Goal: Task Accomplishment & Management: Manage account settings

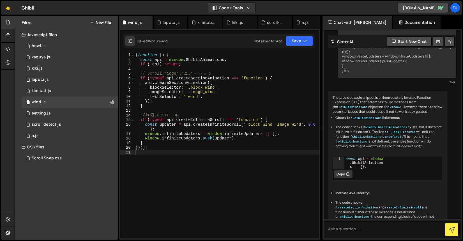
scroll to position [83, 0]
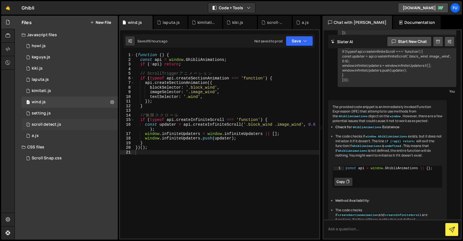
click at [78, 122] on div "1 scroll detect.js 0" at bounding box center [71, 124] width 98 height 11
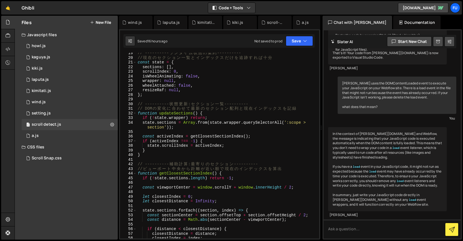
scroll to position [0, 0]
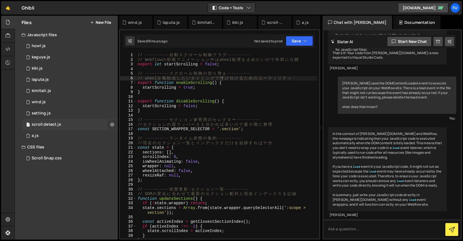
click at [111, 124] on icon at bounding box center [112, 124] width 4 height 5
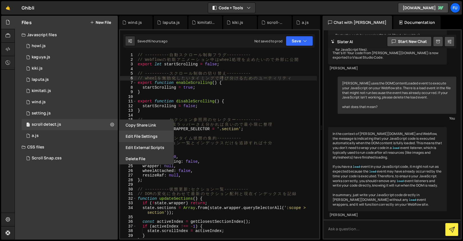
click at [150, 136] on button "Edit File Settings" at bounding box center [146, 136] width 55 height 11
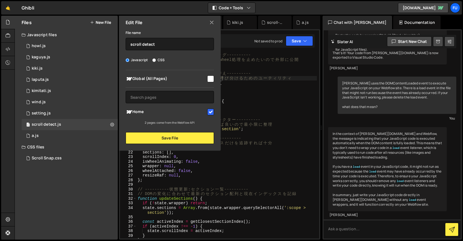
click at [209, 114] on input "checkbox" at bounding box center [210, 112] width 7 height 7
checkbox input "false"
click at [197, 139] on button "Save File" at bounding box center [170, 138] width 88 height 12
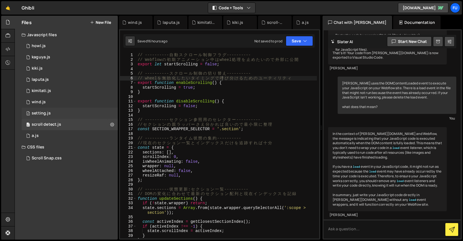
click at [116, 111] on div "2 setting.js 0" at bounding box center [71, 113] width 98 height 11
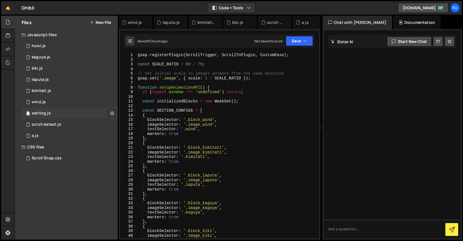
click at [114, 113] on button at bounding box center [112, 113] width 10 height 10
type input "setting"
radio input "true"
checkbox input "true"
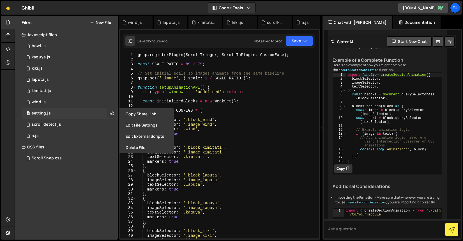
scroll to position [224, 0]
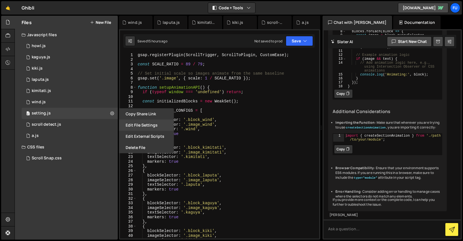
click at [140, 128] on button "Edit File Settings" at bounding box center [146, 125] width 55 height 11
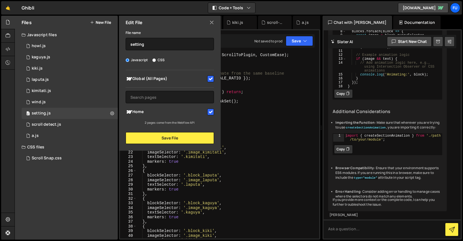
click at [208, 114] on input "checkbox" at bounding box center [210, 112] width 7 height 7
checkbox input "false"
click at [211, 80] on input "checkbox" at bounding box center [210, 78] width 7 height 7
checkbox input "false"
click at [206, 138] on button "Save File" at bounding box center [170, 138] width 88 height 12
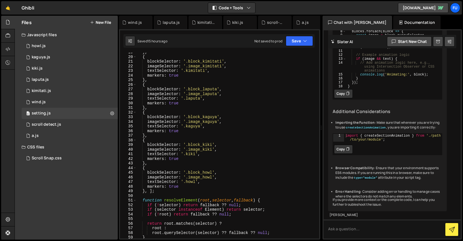
scroll to position [0, 0]
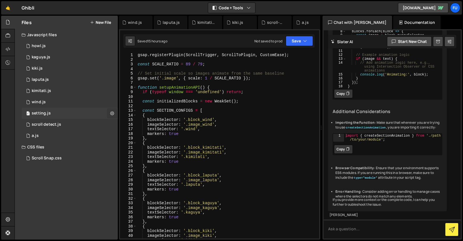
click at [112, 110] on button at bounding box center [112, 113] width 10 height 10
type input "setting"
radio input "true"
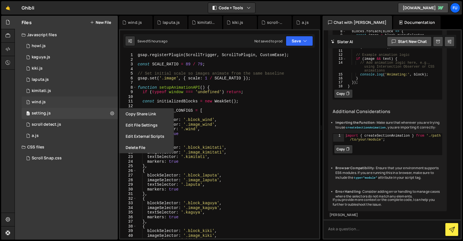
click at [100, 103] on div "1 wind.js 0" at bounding box center [71, 102] width 98 height 11
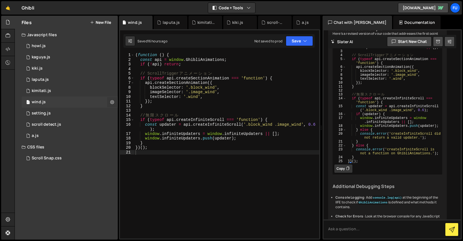
click at [113, 103] on icon at bounding box center [112, 101] width 4 height 5
type input "wind"
radio input "true"
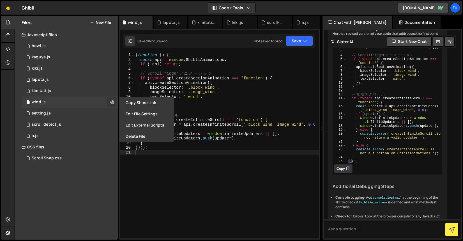
scroll to position [437, 0]
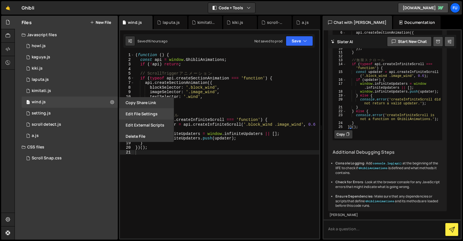
click at [136, 117] on button "Edit File Settings" at bounding box center [146, 113] width 55 height 11
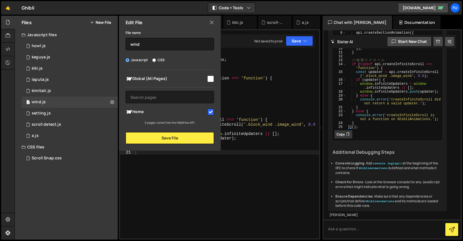
click at [213, 112] on input "checkbox" at bounding box center [210, 112] width 7 height 7
click at [200, 138] on button "Save File" at bounding box center [170, 138] width 88 height 12
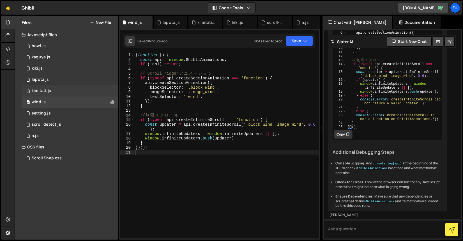
click at [111, 89] on div "2 kimitati.js 0" at bounding box center [71, 90] width 98 height 11
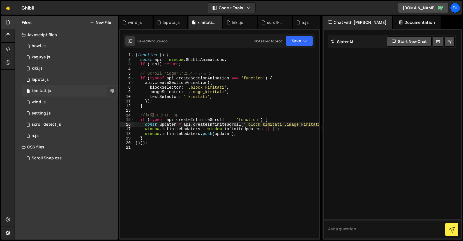
scroll to position [0, 0]
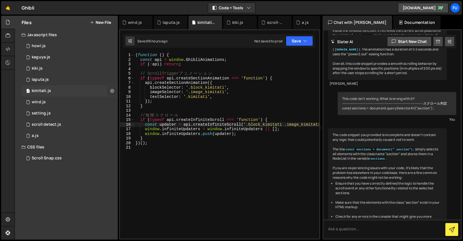
click at [111, 90] on icon at bounding box center [112, 90] width 4 height 5
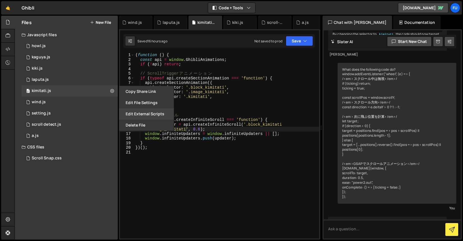
scroll to position [1559, 0]
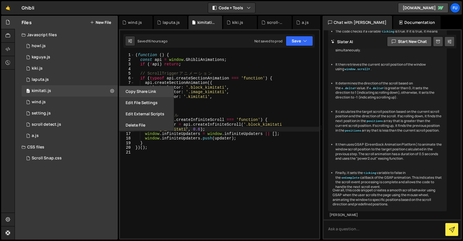
click at [158, 94] on button "Copy share link" at bounding box center [146, 91] width 55 height 11
click at [159, 99] on button "Edit File Settings" at bounding box center [146, 102] width 55 height 11
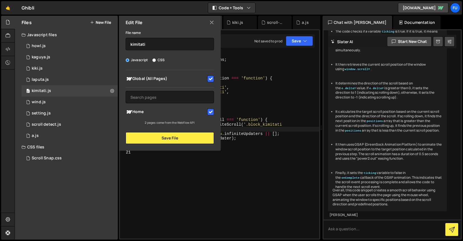
click at [212, 109] on input "checkbox" at bounding box center [210, 112] width 7 height 7
checkbox input "false"
click at [212, 78] on input "checkbox" at bounding box center [210, 78] width 7 height 7
checkbox input "false"
click at [196, 139] on button "Save File" at bounding box center [170, 138] width 88 height 12
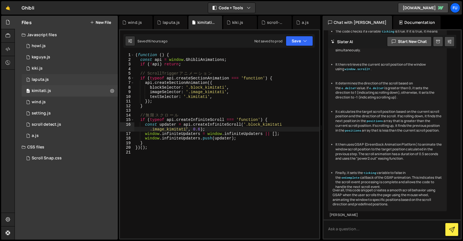
click at [107, 78] on div "1 laputa.js 0" at bounding box center [71, 79] width 98 height 11
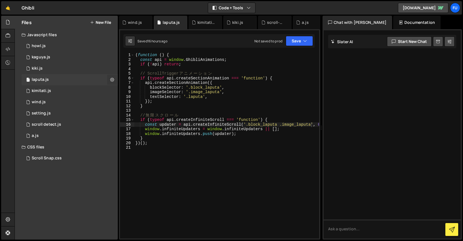
scroll to position [0, 0]
click at [114, 78] on button at bounding box center [112, 80] width 10 height 10
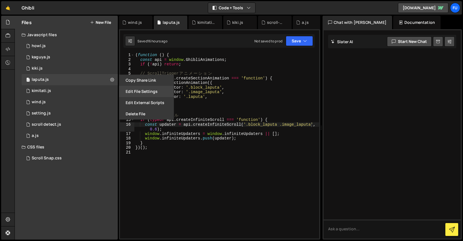
click at [152, 90] on button "Edit File Settings" at bounding box center [146, 91] width 55 height 11
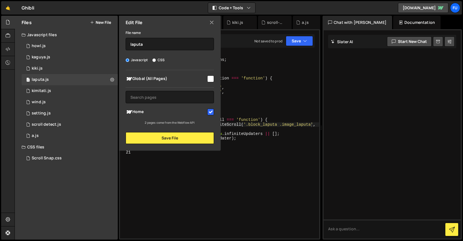
click at [213, 111] on input "checkbox" at bounding box center [210, 112] width 7 height 7
checkbox input "false"
click at [203, 138] on button "Save File" at bounding box center [170, 138] width 88 height 12
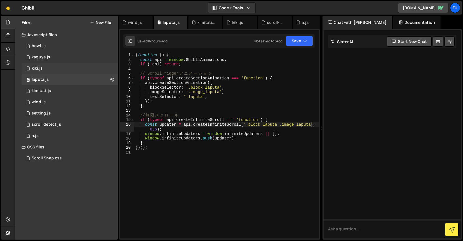
click at [115, 69] on div "1 kiki.js 0" at bounding box center [71, 68] width 98 height 11
click at [112, 67] on icon at bounding box center [112, 68] width 4 height 5
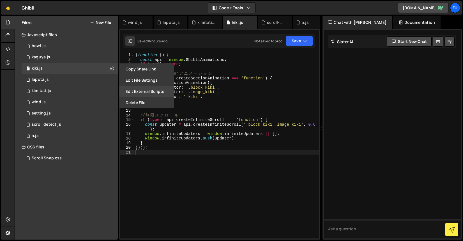
click at [160, 86] on button "Edit External Scripts" at bounding box center [146, 91] width 55 height 11
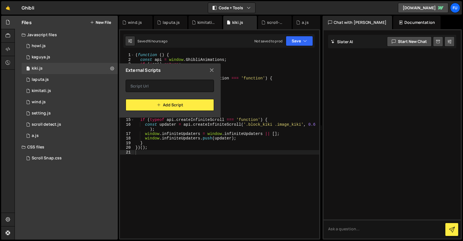
click at [210, 72] on icon at bounding box center [212, 70] width 4 height 6
checkbox input "false"
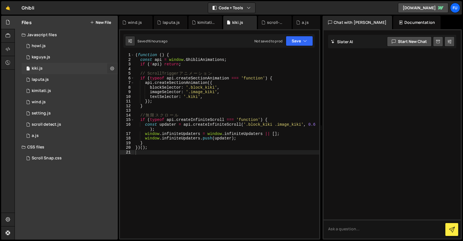
click at [115, 68] on button at bounding box center [112, 68] width 10 height 10
type input "kiki"
radio input "true"
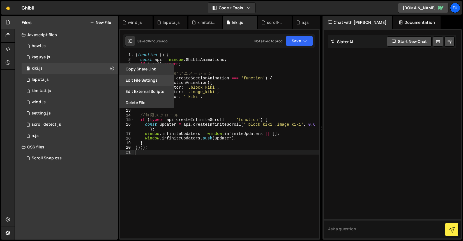
click at [152, 83] on button "Edit File Settings" at bounding box center [146, 80] width 55 height 11
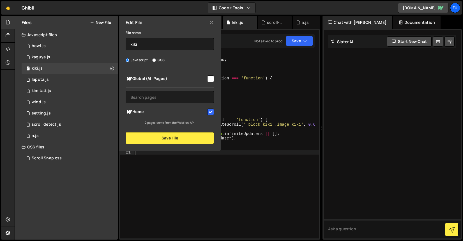
click at [215, 113] on div "Global (All Pages) Home" at bounding box center [170, 97] width 102 height 55
click at [210, 112] on input "checkbox" at bounding box center [210, 112] width 7 height 7
checkbox input "false"
click at [202, 141] on button "Save File" at bounding box center [170, 138] width 88 height 12
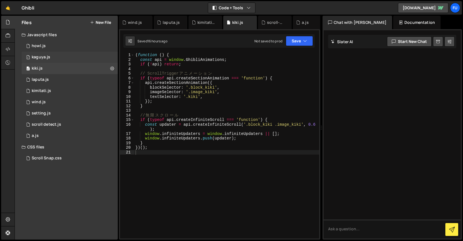
click at [108, 54] on div "1 kaguya.js 0" at bounding box center [71, 57] width 98 height 11
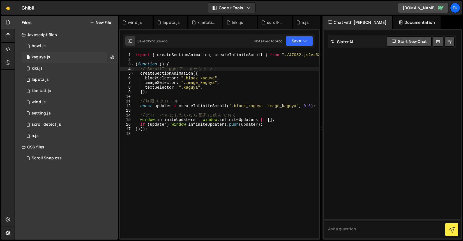
click at [112, 56] on icon at bounding box center [112, 56] width 4 height 5
type input "kaguya"
radio input "true"
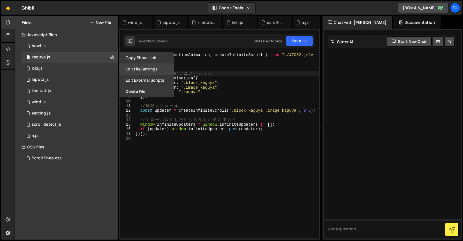
click at [152, 67] on button "Edit File Settings" at bounding box center [146, 68] width 55 height 11
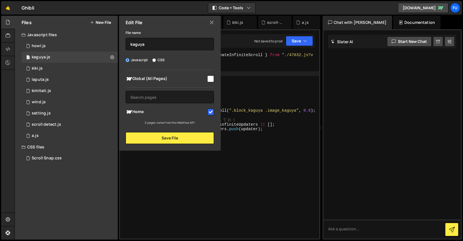
click at [210, 112] on input "checkbox" at bounding box center [210, 112] width 7 height 7
click at [186, 139] on button "Save File" at bounding box center [170, 138] width 88 height 12
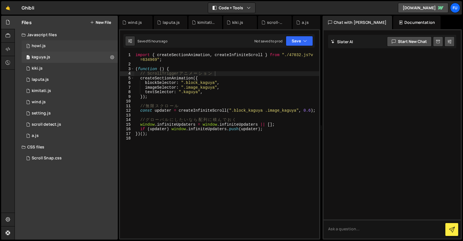
click at [111, 47] on div "1 howl.js 0" at bounding box center [71, 45] width 98 height 11
click at [111, 44] on icon at bounding box center [112, 45] width 4 height 5
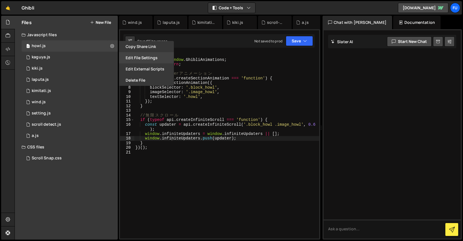
click at [149, 53] on button "Edit File Settings" at bounding box center [146, 57] width 55 height 11
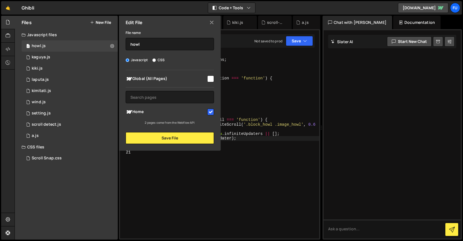
click at [211, 114] on input "checkbox" at bounding box center [210, 112] width 7 height 7
checkbox input "false"
drag, startPoint x: 198, startPoint y: 138, endPoint x: 193, endPoint y: 131, distance: 9.3
click at [198, 138] on button "Save File" at bounding box center [170, 138] width 88 height 12
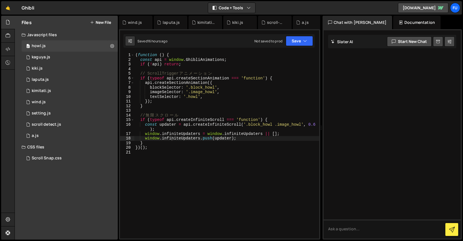
click at [101, 21] on button "New File" at bounding box center [100, 22] width 21 height 4
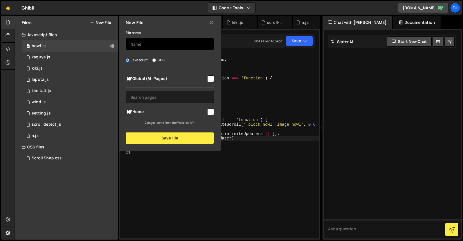
click at [143, 43] on input "text" at bounding box center [170, 44] width 88 height 12
click at [168, 31] on div "File name" at bounding box center [170, 39] width 88 height 21
click at [171, 49] on input "text" at bounding box center [170, 44] width 88 height 12
type input "wrap"
click at [213, 116] on div "Home" at bounding box center [170, 112] width 88 height 10
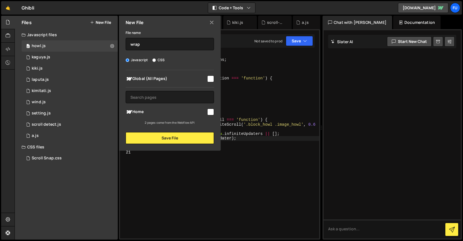
click at [210, 114] on input "checkbox" at bounding box center [210, 112] width 7 height 7
checkbox input "true"
click at [198, 138] on button "Save File" at bounding box center [170, 138] width 88 height 12
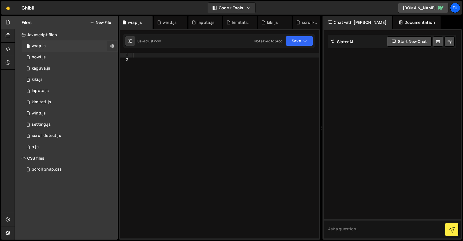
click at [114, 44] on icon at bounding box center [112, 45] width 4 height 5
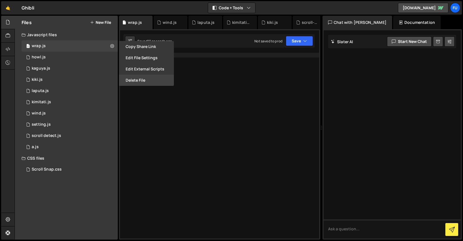
click at [138, 79] on button "Delete File" at bounding box center [146, 80] width 55 height 11
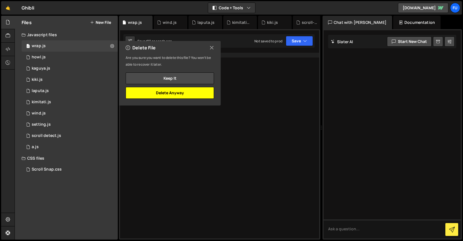
click at [178, 89] on button "Delete Anyway" at bounding box center [170, 93] width 88 height 12
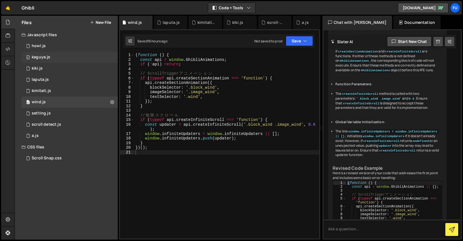
scroll to position [437, 0]
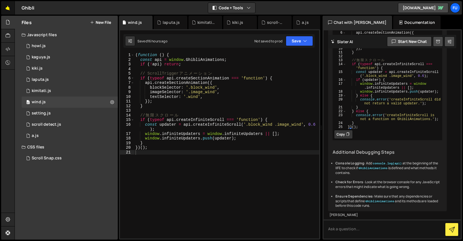
click at [7, 6] on link "🤙" at bounding box center [8, 7] width 14 height 13
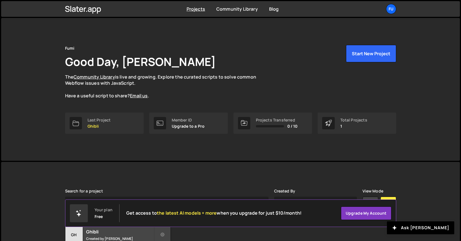
click at [361, 67] on div "Fumi Good Day, Fuminari Ariyoshi The Community Library is live and growing. Exp…" at bounding box center [230, 72] width 331 height 54
click at [362, 56] on button "Start New Project" at bounding box center [371, 53] width 50 height 17
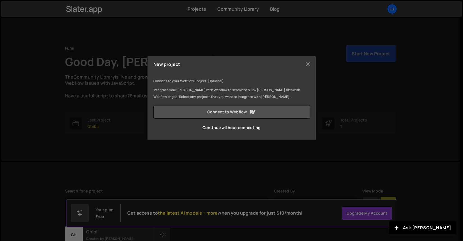
click at [277, 109] on link "Connect to Webflow" at bounding box center [232, 111] width 157 height 13
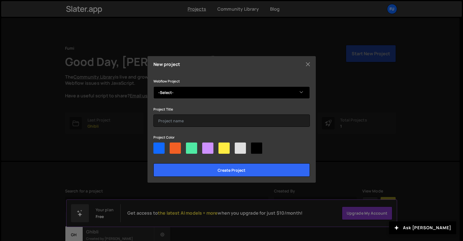
click at [224, 92] on select "-Select- Ghibli Site 2" at bounding box center [232, 92] width 157 height 12
select select "68cf5c53c0d89aa11d18bfe3"
click at [154, 86] on select "-Select- Ghibli Site 2" at bounding box center [232, 92] width 157 height 12
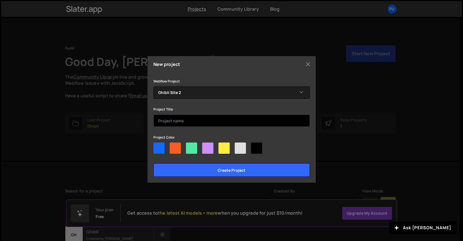
click at [217, 117] on input "text" at bounding box center [232, 120] width 157 height 12
type input "Ghibli2"
click at [154, 163] on input "Create project" at bounding box center [232, 169] width 157 height 13
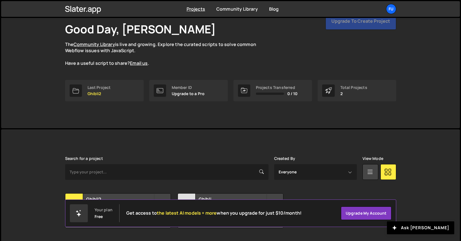
scroll to position [48, 0]
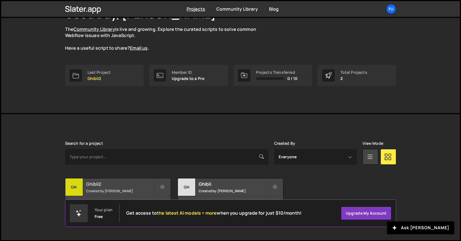
click at [116, 183] on h2 "Ghibli2" at bounding box center [120, 184] width 68 height 6
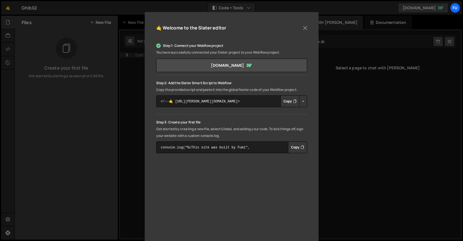
scroll to position [51, 0]
click at [251, 62] on link "[DOMAIN_NAME]" at bounding box center [231, 65] width 151 height 13
click at [309, 25] on div "🤙 Welcome to the [PERSON_NAME] editor Step 1: Connect your Webflow project You …" at bounding box center [232, 136] width 174 height 249
click at [305, 29] on button "Close" at bounding box center [305, 28] width 8 height 8
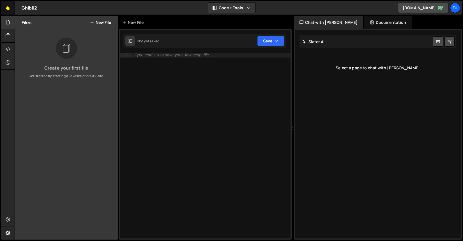
click at [11, 10] on link "🤙" at bounding box center [8, 7] width 14 height 13
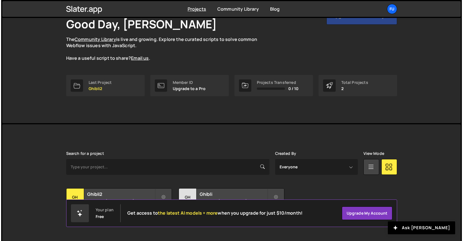
scroll to position [48, 0]
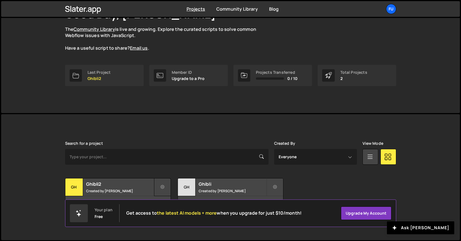
click at [160, 188] on button at bounding box center [162, 187] width 17 height 18
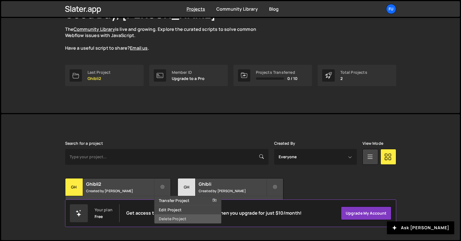
click at [177, 220] on link "Delete Project" at bounding box center [187, 218] width 67 height 9
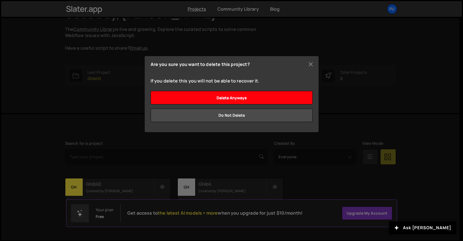
click at [279, 99] on input "Delete anyways" at bounding box center [232, 97] width 162 height 13
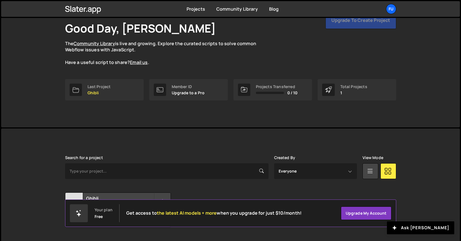
scroll to position [48, 0]
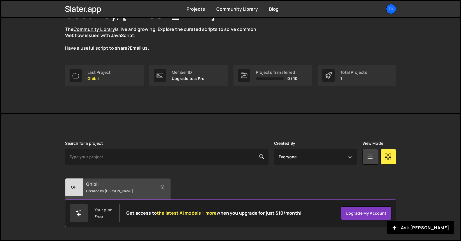
click at [115, 195] on div "Ghibli Created by Fuminari Ariyoshi" at bounding box center [117, 186] width 105 height 17
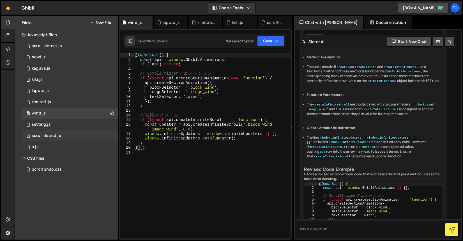
scroll to position [396, 0]
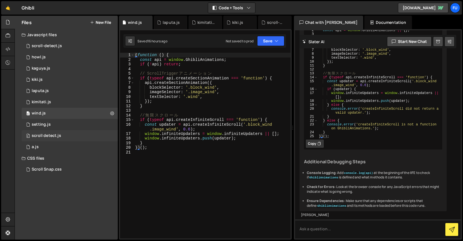
click at [110, 134] on div "0 scroll detect.js 0" at bounding box center [70, 135] width 96 height 11
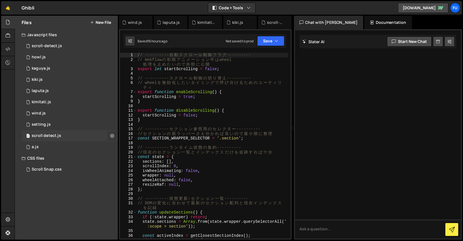
click at [110, 135] on icon at bounding box center [112, 135] width 4 height 5
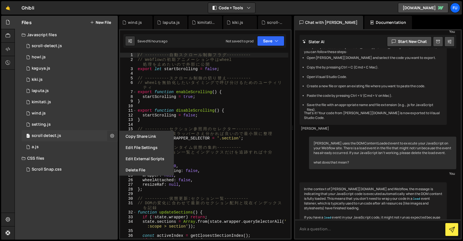
scroll to position [100, 0]
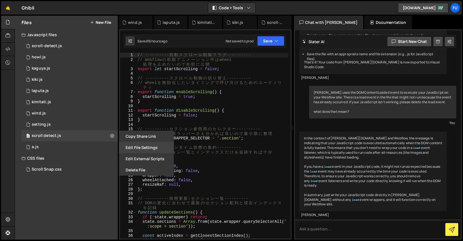
click at [139, 150] on button "Edit File Settings" at bounding box center [146, 147] width 55 height 11
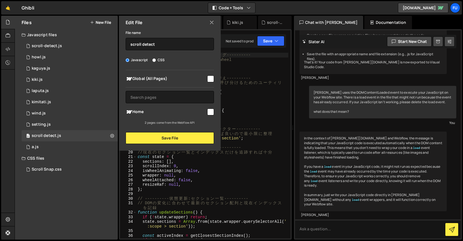
click at [209, 112] on input "checkbox" at bounding box center [210, 112] width 7 height 7
checkbox input "true"
click at [197, 138] on button "Save File" at bounding box center [170, 138] width 88 height 12
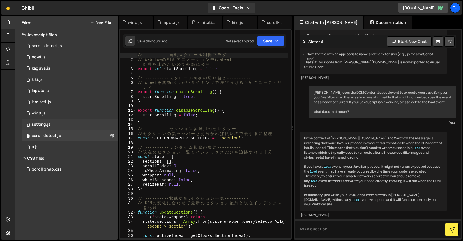
click at [109, 123] on div "0 setting.js 0" at bounding box center [70, 124] width 96 height 11
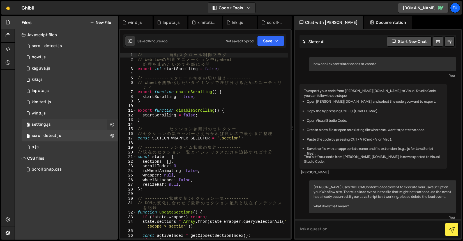
click at [109, 125] on button at bounding box center [112, 125] width 10 height 10
type input "setting"
radio input "true"
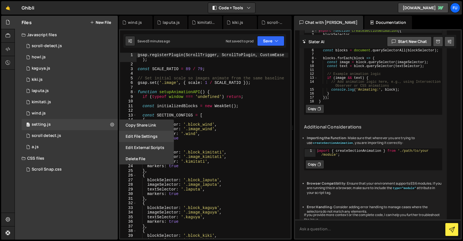
click at [132, 133] on button "Edit File Settings" at bounding box center [146, 136] width 55 height 11
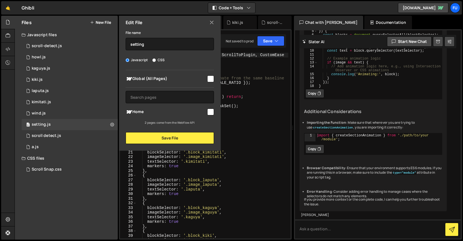
click at [214, 111] on input "checkbox" at bounding box center [210, 112] width 7 height 7
checkbox input "true"
click at [215, 80] on div "Global (All Pages) Home" at bounding box center [170, 97] width 102 height 55
click at [213, 79] on input "checkbox" at bounding box center [210, 78] width 7 height 7
checkbox input "true"
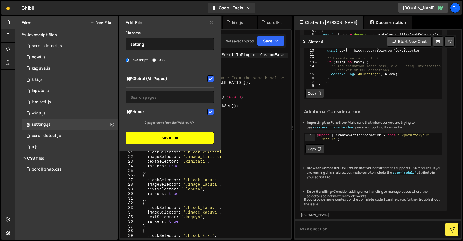
click at [208, 134] on button "Save File" at bounding box center [170, 138] width 88 height 12
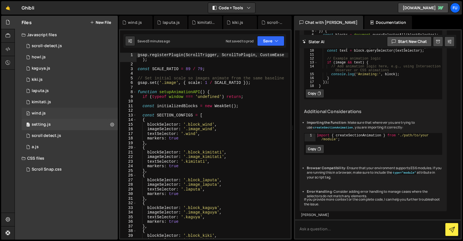
click at [111, 111] on div "0 wind.js 0" at bounding box center [70, 113] width 96 height 11
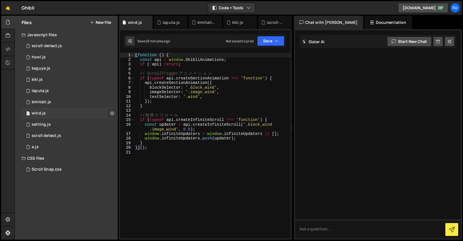
click at [111, 114] on icon at bounding box center [112, 113] width 4 height 5
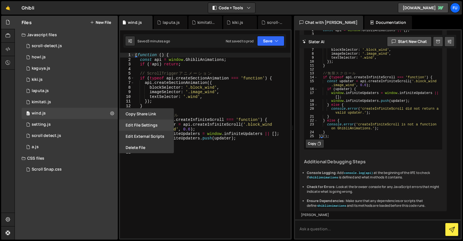
scroll to position [396, 0]
click at [144, 122] on button "Edit File Settings" at bounding box center [146, 125] width 55 height 11
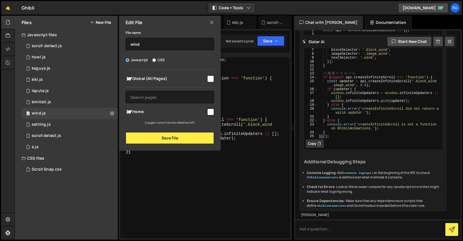
click at [209, 110] on input "checkbox" at bounding box center [210, 112] width 7 height 7
click at [194, 139] on button "Save File" at bounding box center [170, 138] width 88 height 12
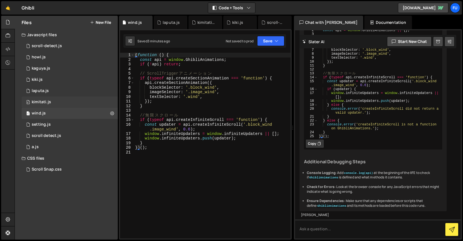
click at [111, 102] on div "0 kimitati.js 0" at bounding box center [70, 102] width 96 height 11
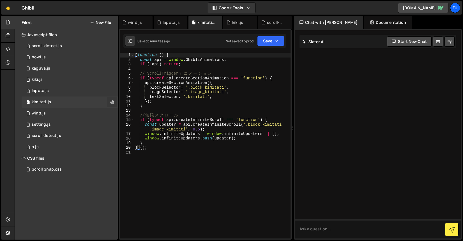
scroll to position [0, 0]
click at [111, 102] on icon at bounding box center [112, 101] width 4 height 5
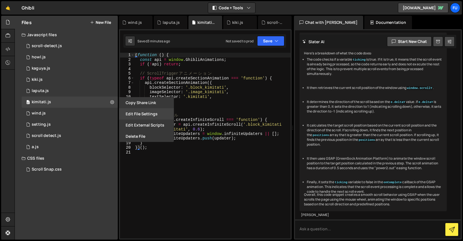
scroll to position [1437, 0]
click at [134, 111] on button "Edit File Settings" at bounding box center [146, 113] width 55 height 11
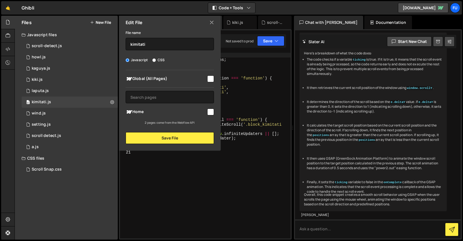
click at [215, 109] on div "Global (All Pages) Home" at bounding box center [170, 97] width 102 height 55
click at [205, 114] on span "Home" at bounding box center [166, 112] width 81 height 7
checkbox input "true"
click at [204, 141] on button "Save File" at bounding box center [170, 138] width 88 height 12
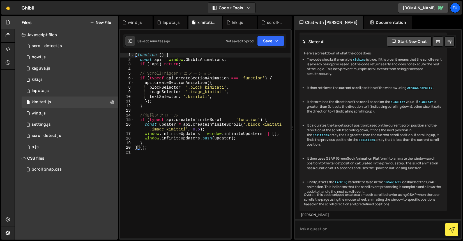
click at [119, 92] on div "XXXXXXXXXXXXXXXXXXXXXXXXXXXXXXXXXXXXXXXXXXXXXXXXXXXXXXXXXXXXXXXXXXXXXXXXXXXXXXX…" at bounding box center [205, 134] width 173 height 210
click at [113, 93] on div "0 laputa.js 0" at bounding box center [70, 90] width 96 height 11
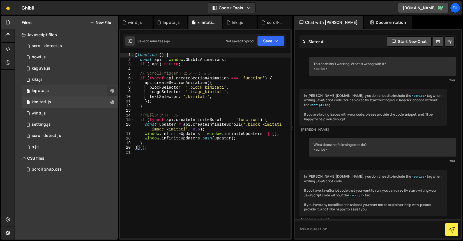
click at [113, 89] on icon at bounding box center [112, 90] width 4 height 5
type input "laputa"
radio input "true"
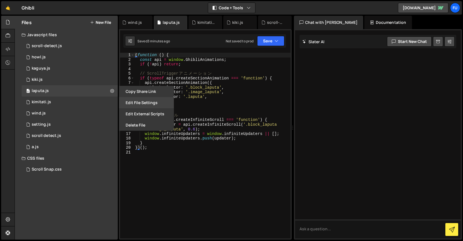
click at [136, 97] on button "Edit File Settings" at bounding box center [146, 102] width 55 height 11
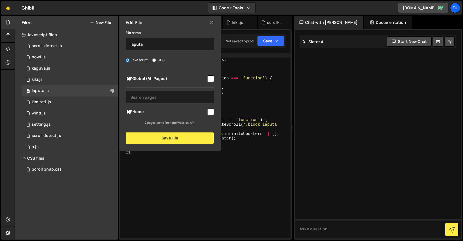
click at [212, 112] on input "checkbox" at bounding box center [210, 112] width 7 height 7
checkbox input "true"
click at [201, 134] on button "Save File" at bounding box center [170, 138] width 88 height 12
checkbox input "false"
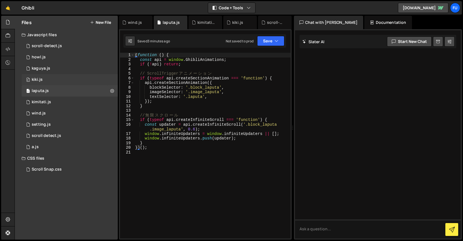
click at [115, 78] on div "0 kiki.js 0" at bounding box center [70, 79] width 96 height 11
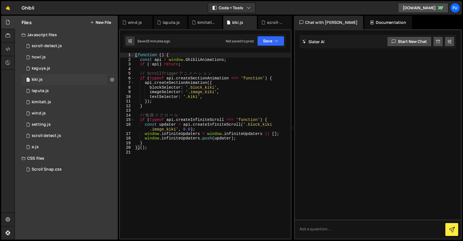
click at [111, 78] on icon at bounding box center [112, 79] width 4 height 5
type input "kiki"
radio input "true"
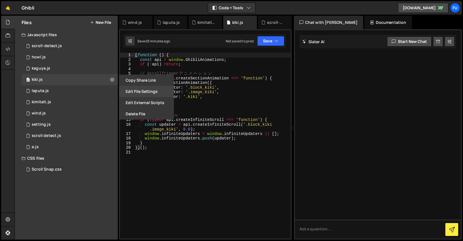
click at [132, 93] on button "Edit File Settings" at bounding box center [146, 91] width 55 height 11
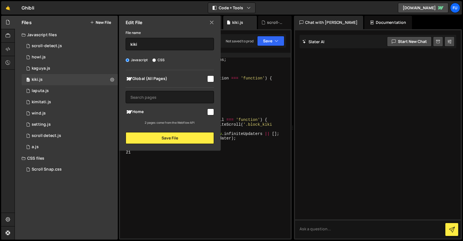
click at [207, 114] on input "checkbox" at bounding box center [210, 112] width 7 height 7
click at [199, 139] on button "Save File" at bounding box center [170, 138] width 88 height 12
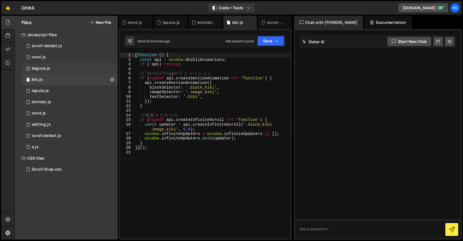
click at [115, 70] on div "0 kaguya.js 0" at bounding box center [70, 68] width 96 height 11
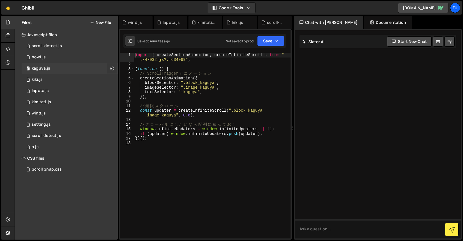
click at [113, 67] on icon at bounding box center [112, 68] width 4 height 5
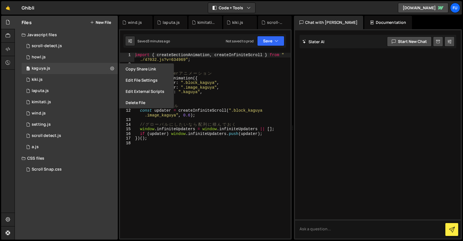
click at [146, 80] on button "Edit File Settings" at bounding box center [146, 80] width 55 height 11
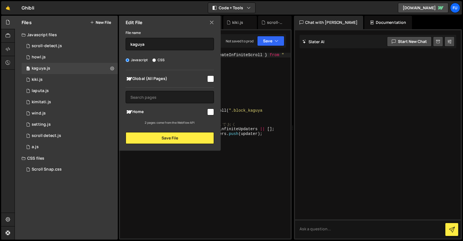
click at [212, 112] on input "checkbox" at bounding box center [210, 112] width 7 height 7
click at [203, 147] on div "Edit File File name kaguya Javascript CSS Global (All Pages)" at bounding box center [169, 83] width 103 height 135
click at [171, 138] on button "Save File" at bounding box center [170, 138] width 88 height 12
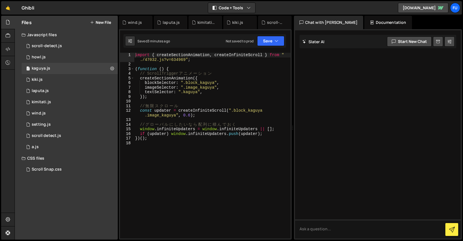
click at [118, 58] on div "Files New File Javascript files 1 scroll-detect.js 0 0 howl.js 0 1 kaguya.js 0 1" at bounding box center [239, 128] width 449 height 224
click at [115, 56] on div "0 howl.js 0" at bounding box center [70, 57] width 96 height 11
click at [114, 55] on icon at bounding box center [112, 56] width 4 height 5
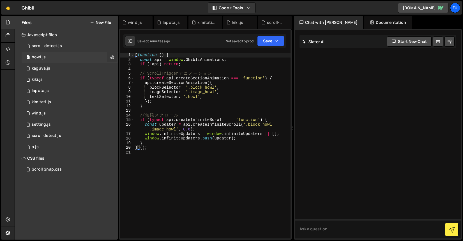
click at [114, 58] on icon at bounding box center [112, 56] width 4 height 5
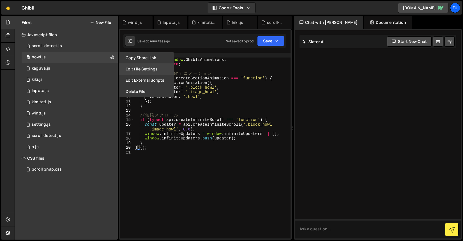
click at [145, 67] on button "Edit File Settings" at bounding box center [146, 68] width 55 height 11
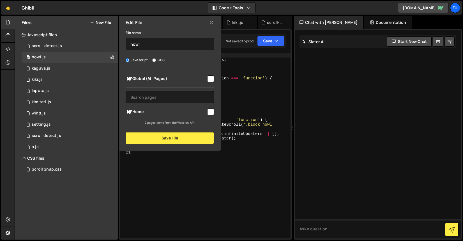
click at [211, 111] on input "checkbox" at bounding box center [210, 112] width 7 height 7
checkbox input "true"
click at [196, 131] on div "File name howl Javascript CSS Global (All Pages)" at bounding box center [170, 86] width 102 height 115
click at [192, 139] on button "Save File" at bounding box center [170, 138] width 88 height 12
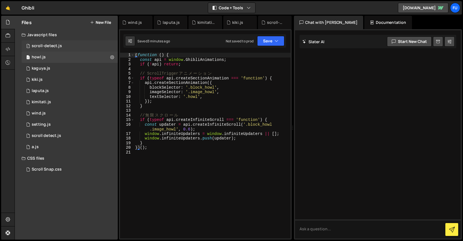
click at [98, 41] on div "1 scroll-detect.js 0" at bounding box center [70, 45] width 96 height 11
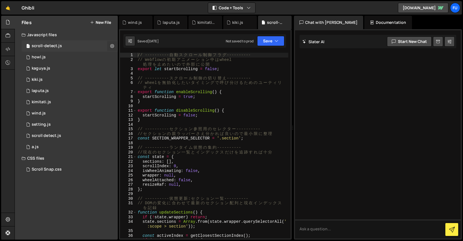
click at [113, 46] on icon at bounding box center [112, 45] width 4 height 5
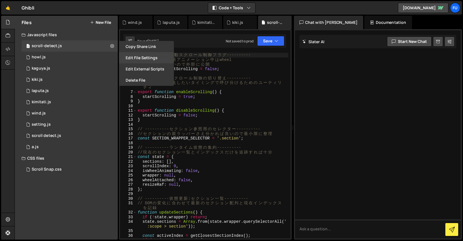
click at [128, 56] on button "Edit File Settings" at bounding box center [146, 57] width 55 height 11
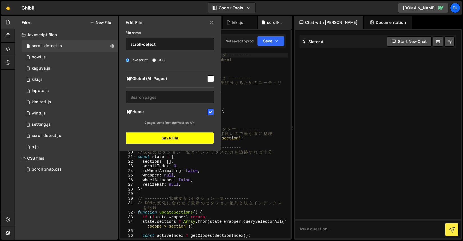
click at [199, 137] on button "Save File" at bounding box center [170, 138] width 88 height 12
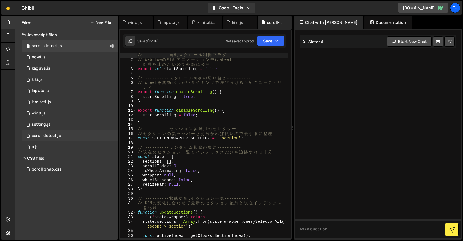
click at [68, 131] on div "1 scroll detect.js 0" at bounding box center [70, 135] width 96 height 11
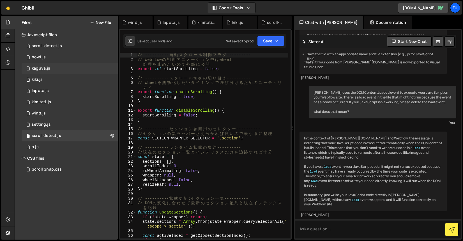
scroll to position [100, 0]
click at [71, 46] on div "1 scroll-detect.js 0" at bounding box center [70, 45] width 96 height 11
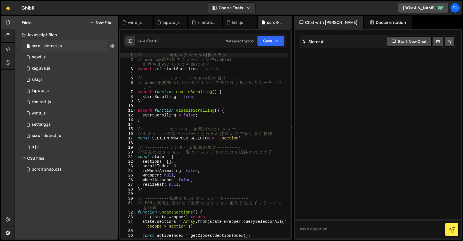
click at [112, 47] on icon at bounding box center [112, 45] width 4 height 5
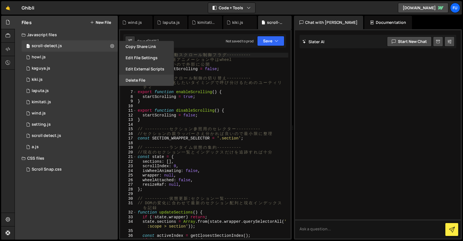
click at [144, 81] on button "Delete File" at bounding box center [146, 80] width 55 height 11
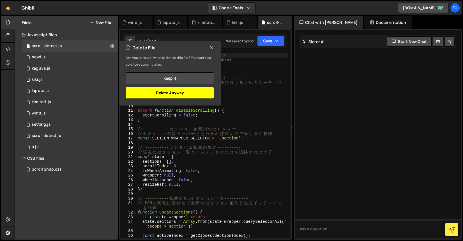
click at [167, 95] on button "Delete Anyway" at bounding box center [170, 93] width 88 height 12
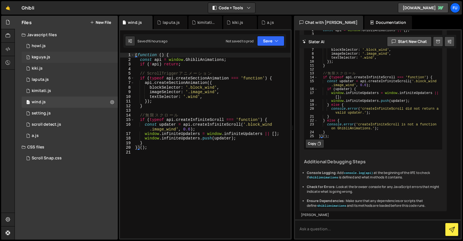
scroll to position [396, 0]
click at [13, 9] on link "🤙" at bounding box center [8, 7] width 14 height 13
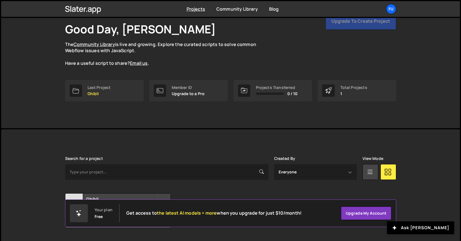
scroll to position [48, 0]
